Goal: Task Accomplishment & Management: Manage account settings

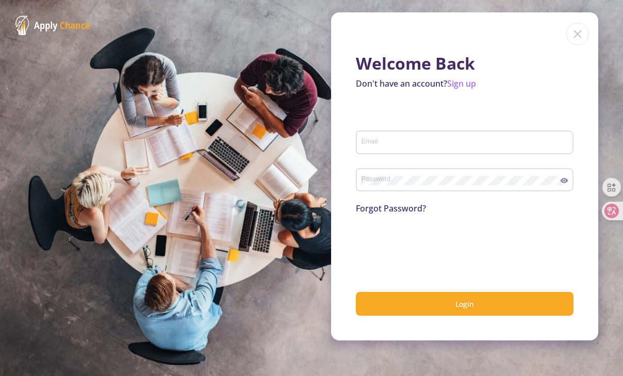
click at [377, 148] on div "Email" at bounding box center [465, 140] width 208 height 27
click at [384, 142] on input "Email" at bounding box center [466, 142] width 211 height 9
type input "s"
click at [410, 146] on input "s" at bounding box center [466, 142] width 211 height 9
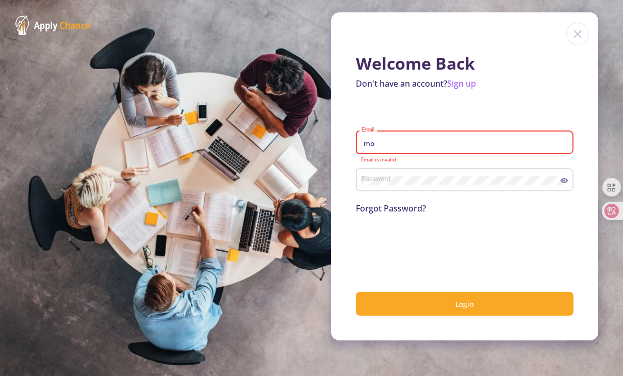
click at [379, 148] on div "mo Email" at bounding box center [465, 140] width 208 height 27
click at [382, 147] on input "mo" at bounding box center [466, 142] width 211 height 9
type input "m"
paste input "[EMAIL_ADDRESS][DOMAIN_NAME]"
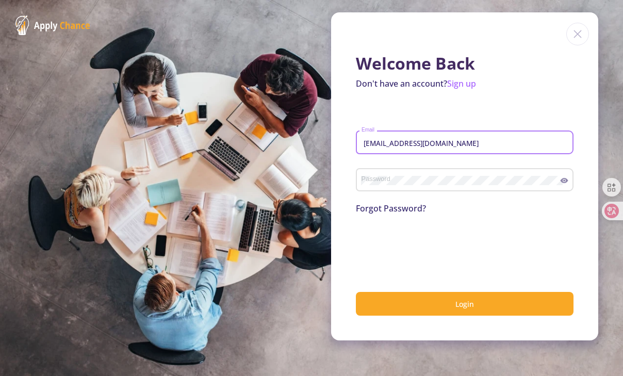
type input "[EMAIL_ADDRESS][DOMAIN_NAME]"
click at [562, 180] on icon at bounding box center [565, 180] width 8 height 5
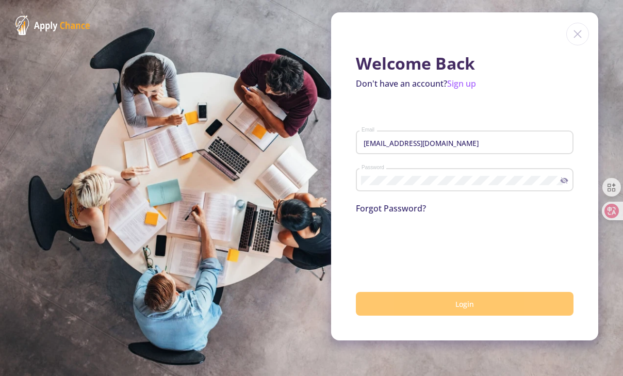
click at [420, 301] on button "Login" at bounding box center [465, 304] width 218 height 24
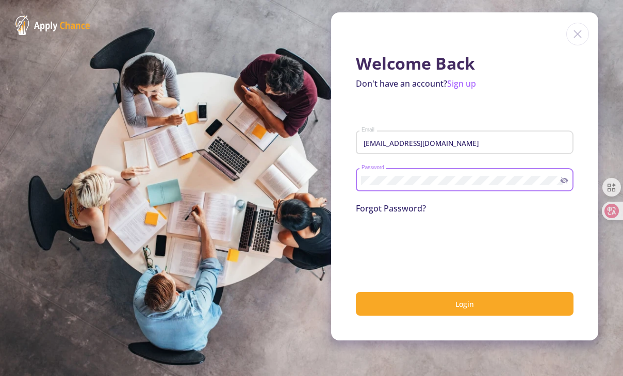
click at [492, 138] on input "[EMAIL_ADDRESS][DOMAIN_NAME]" at bounding box center [466, 142] width 211 height 9
click at [443, 186] on div "Password" at bounding box center [461, 178] width 200 height 27
click at [436, 210] on div "Forgot Password?" at bounding box center [465, 208] width 218 height 12
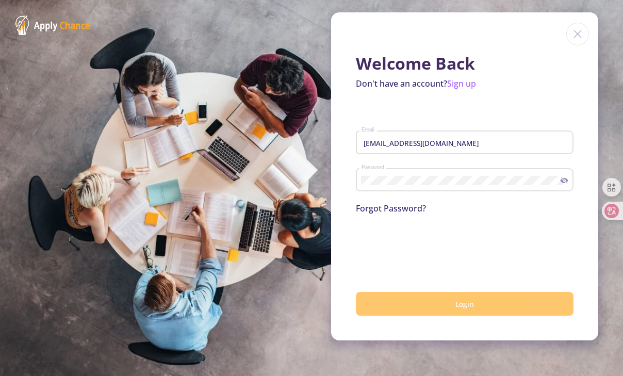
click at [410, 298] on button "Login" at bounding box center [465, 304] width 218 height 24
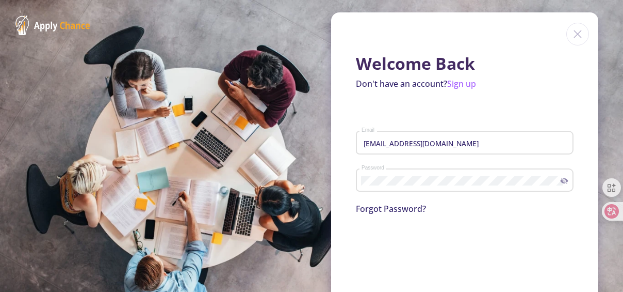
scroll to position [49, 0]
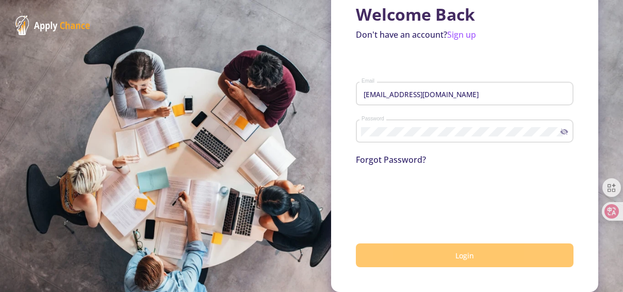
click at [415, 252] on button "Login" at bounding box center [465, 255] width 218 height 24
